Goal: Check status

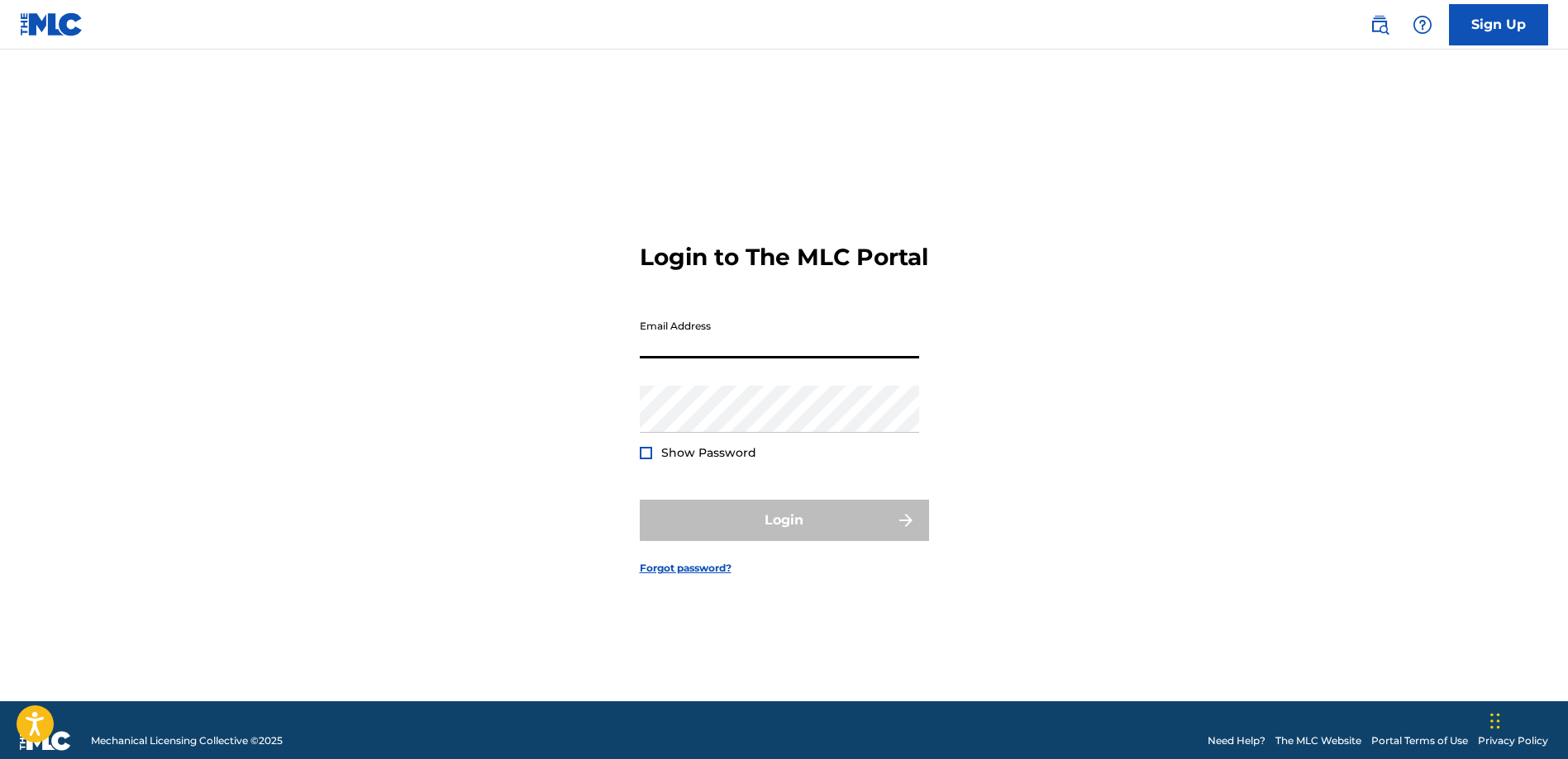
type input "[PERSON_NAME][EMAIL_ADDRESS][DOMAIN_NAME]"
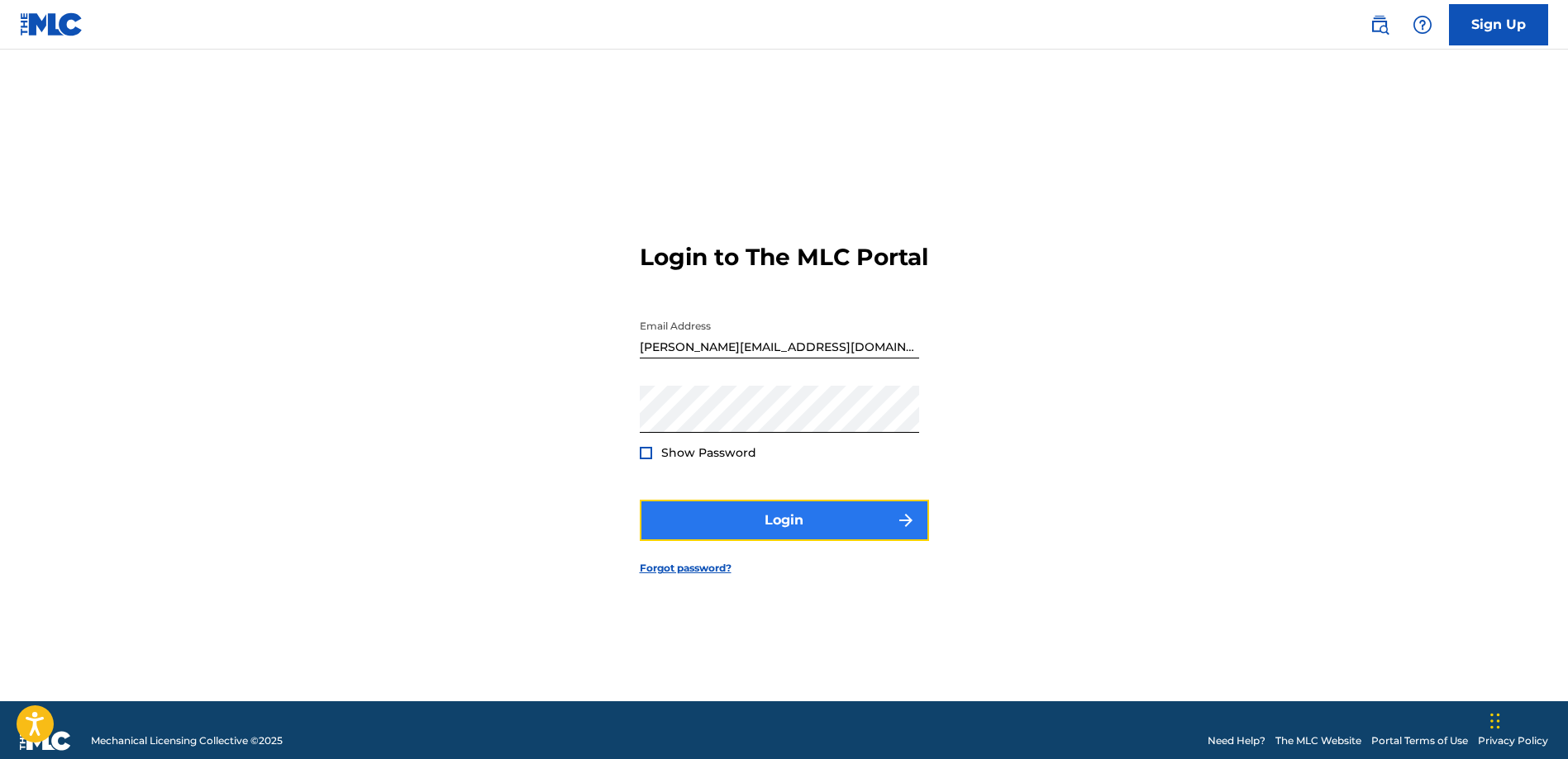
click at [755, 531] on button "Login" at bounding box center [784, 520] width 290 height 41
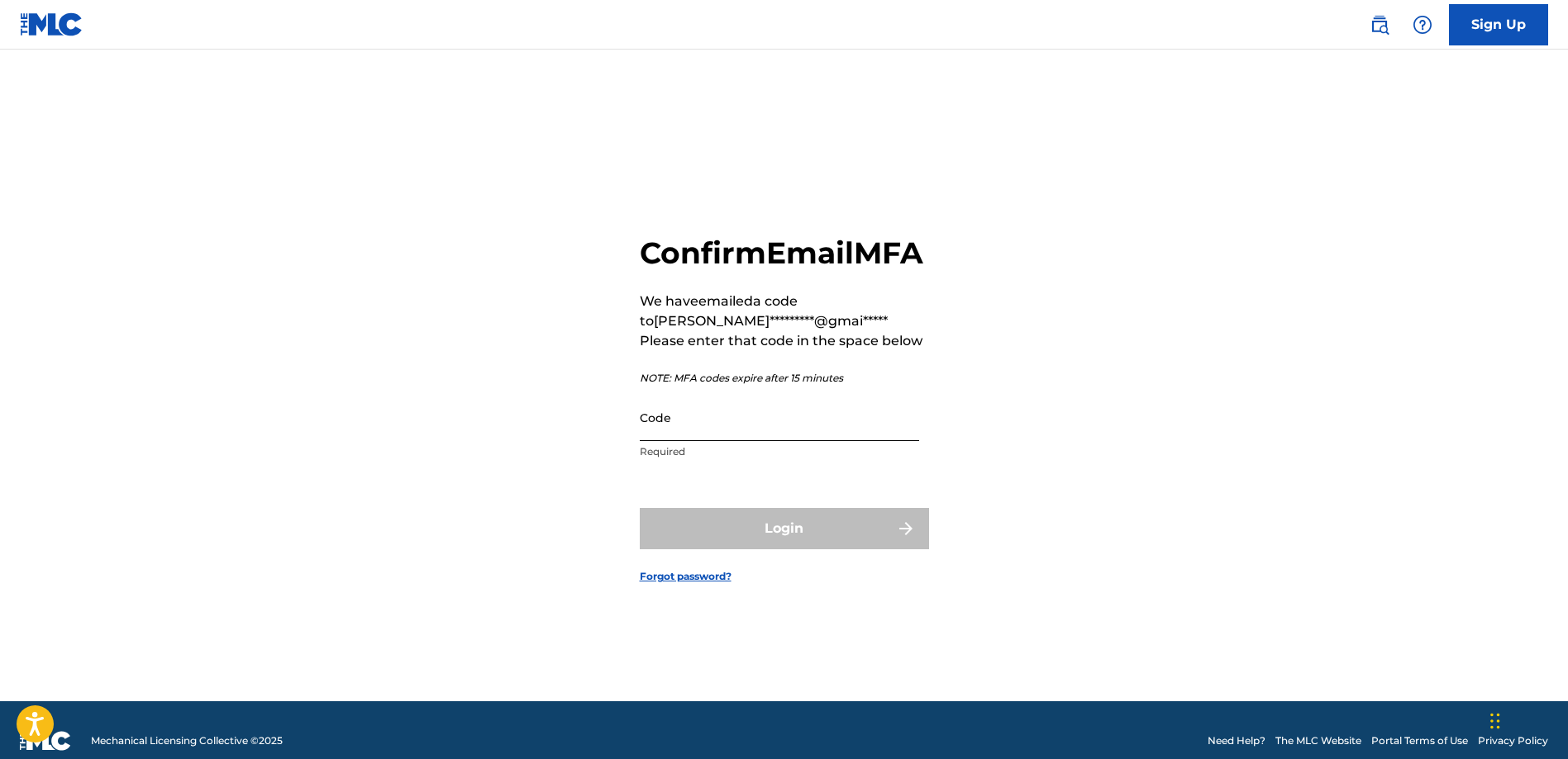
click at [677, 441] on input "Code" at bounding box center [779, 417] width 279 height 47
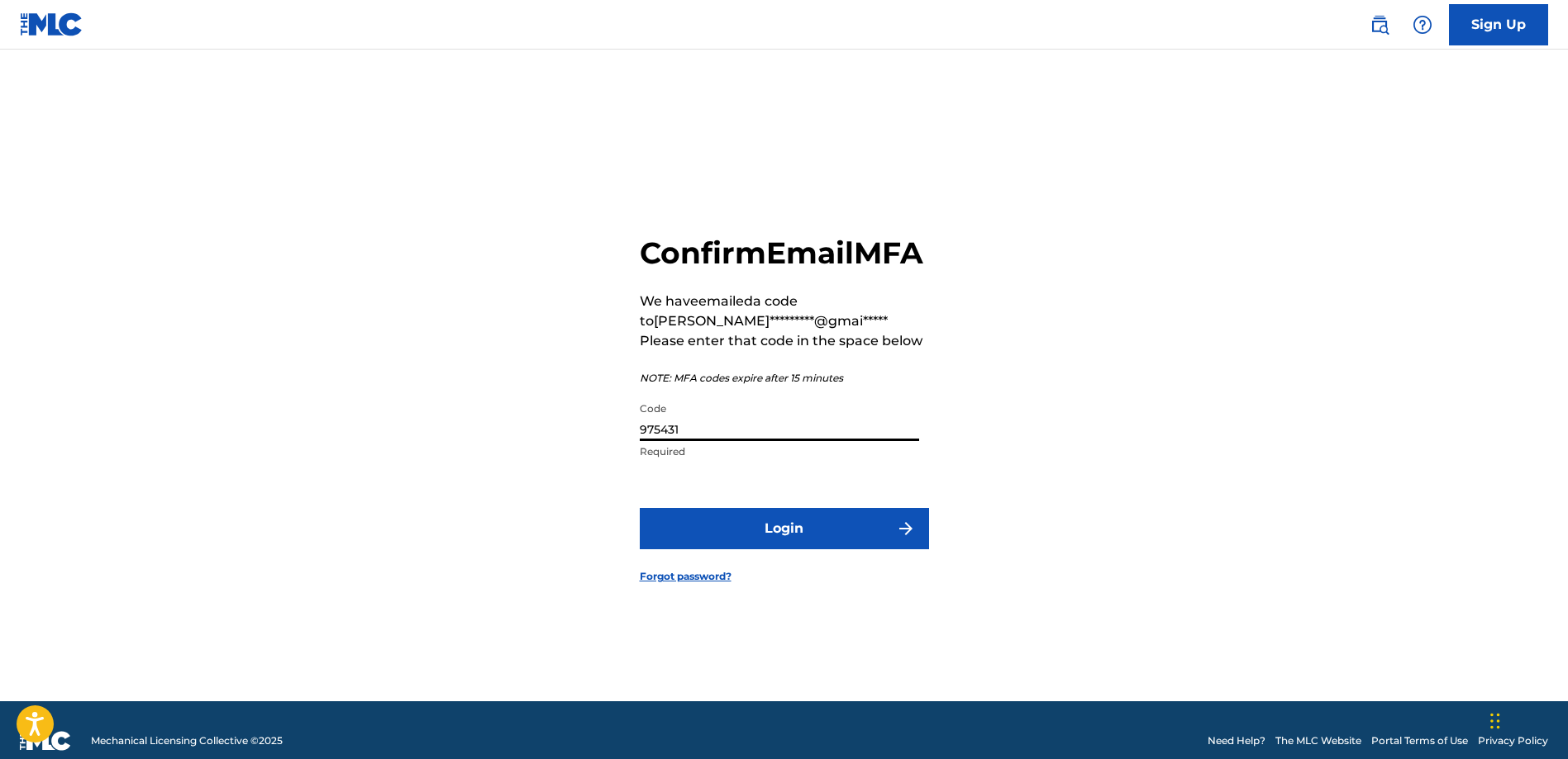
type input "975431"
click at [640, 508] on button "Login" at bounding box center [784, 528] width 290 height 41
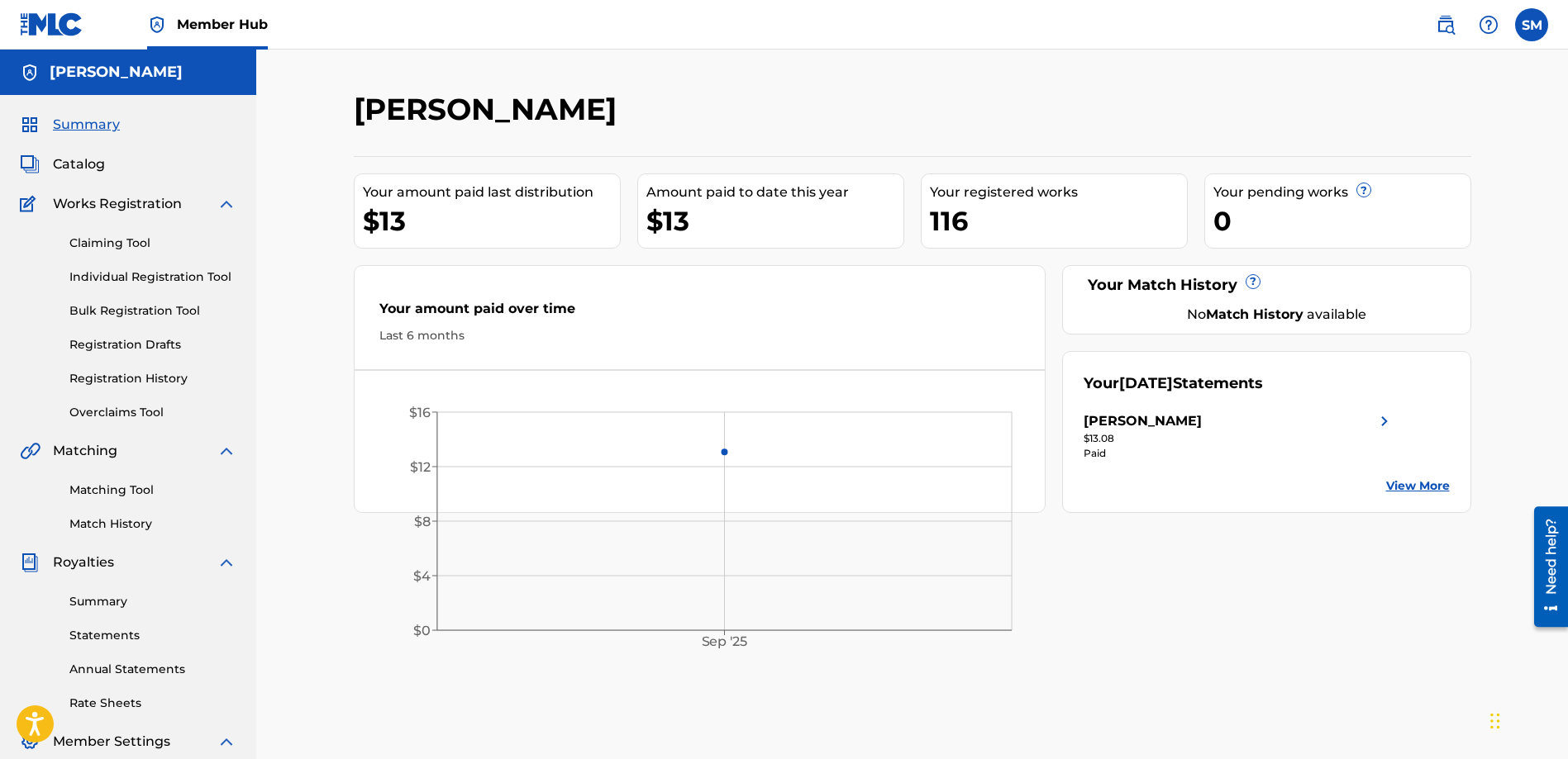
click at [1378, 421] on img at bounding box center [1384, 422] width 20 height 20
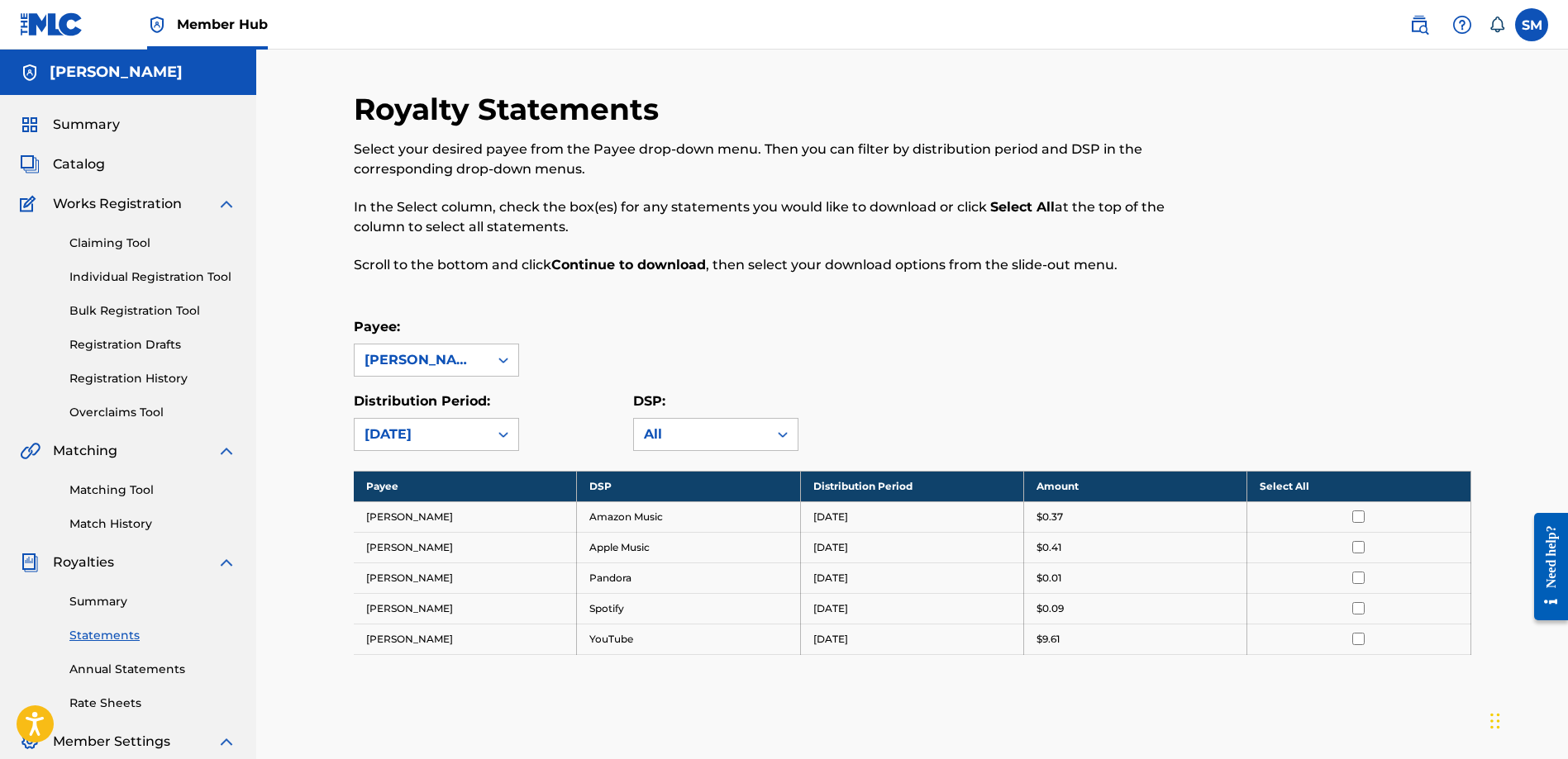
scroll to position [2, 0]
